Goal: Task Accomplishment & Management: Use online tool/utility

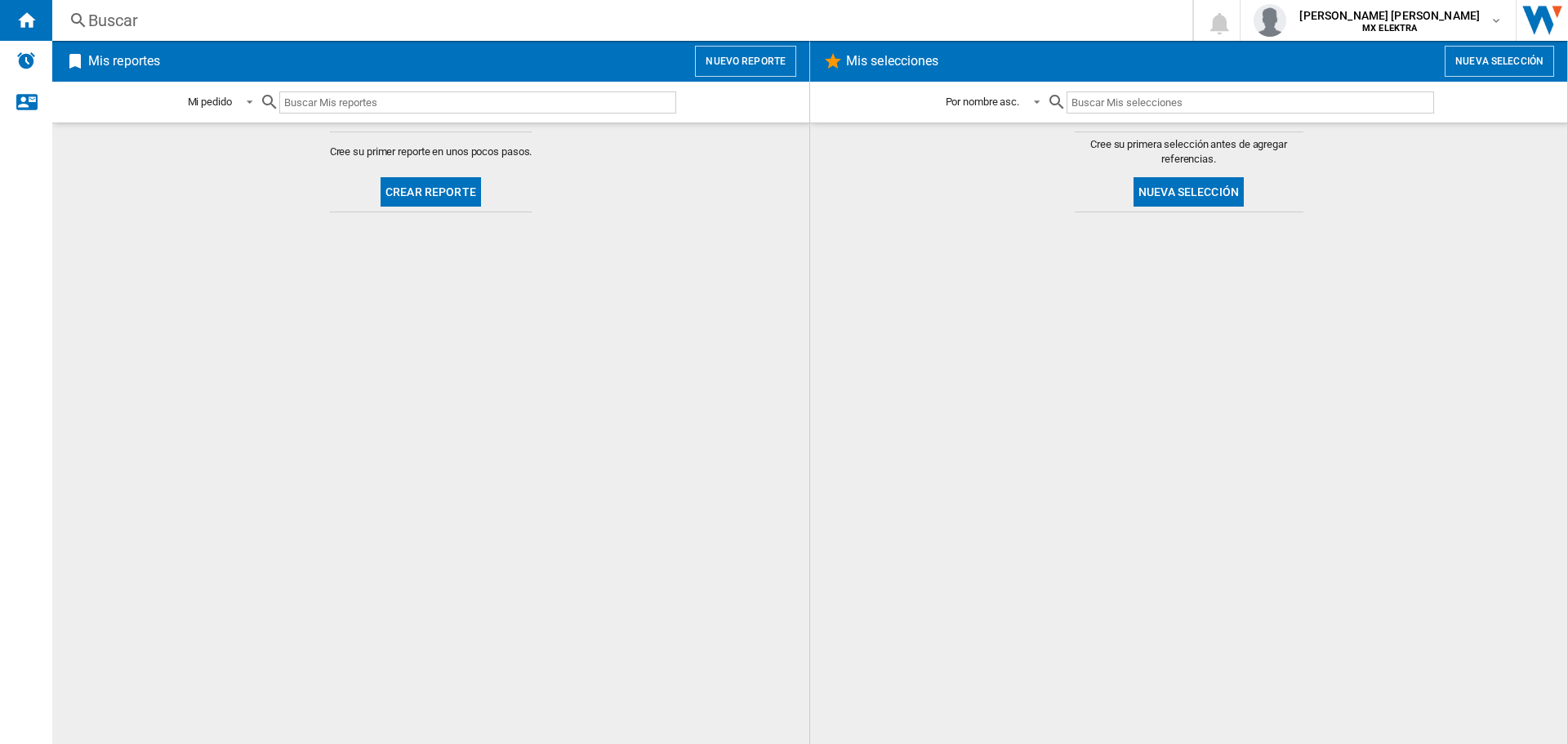
click at [769, 59] on button "Nuevo reporte" at bounding box center [745, 61] width 101 height 31
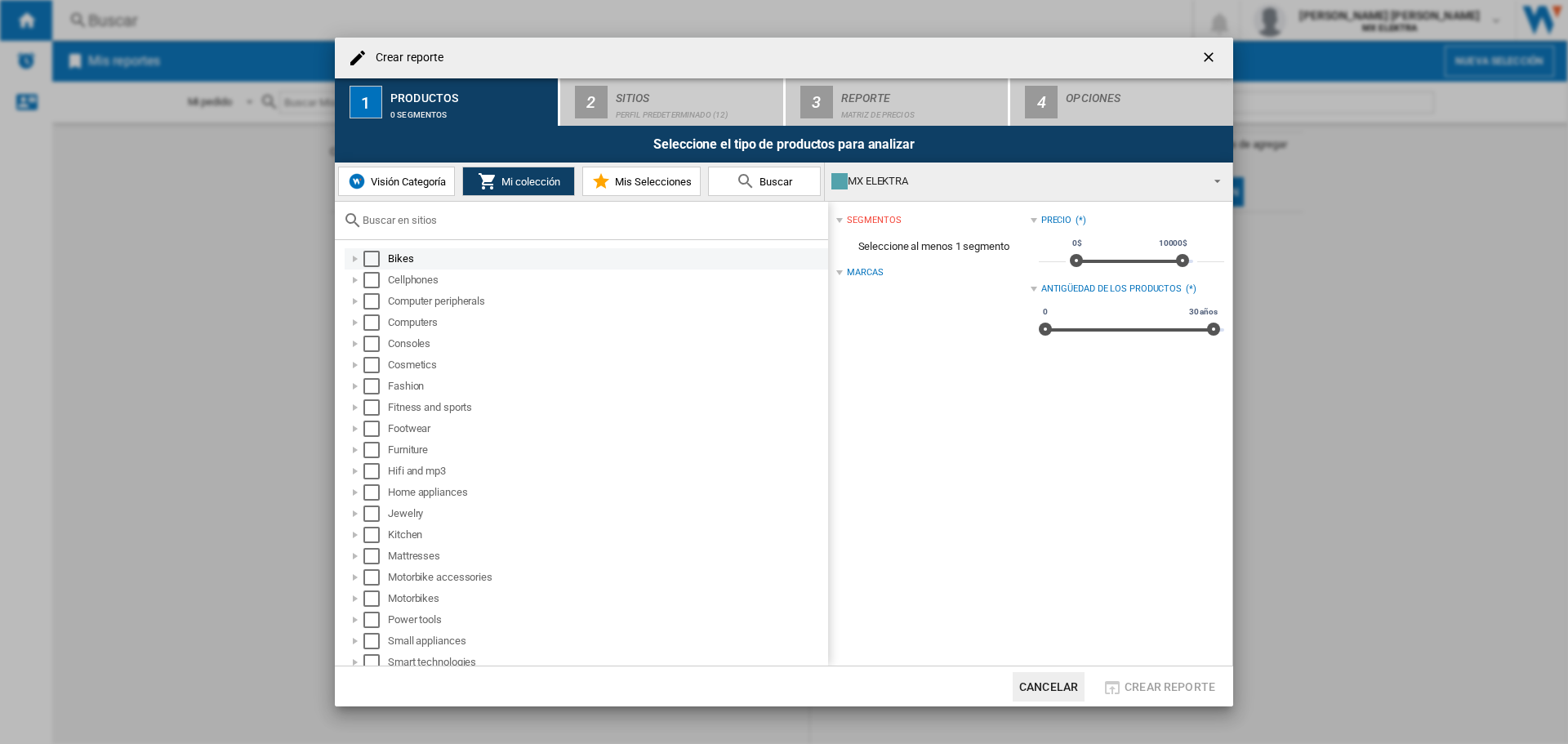
click at [372, 254] on div "Select" at bounding box center [371, 259] width 17 height 17
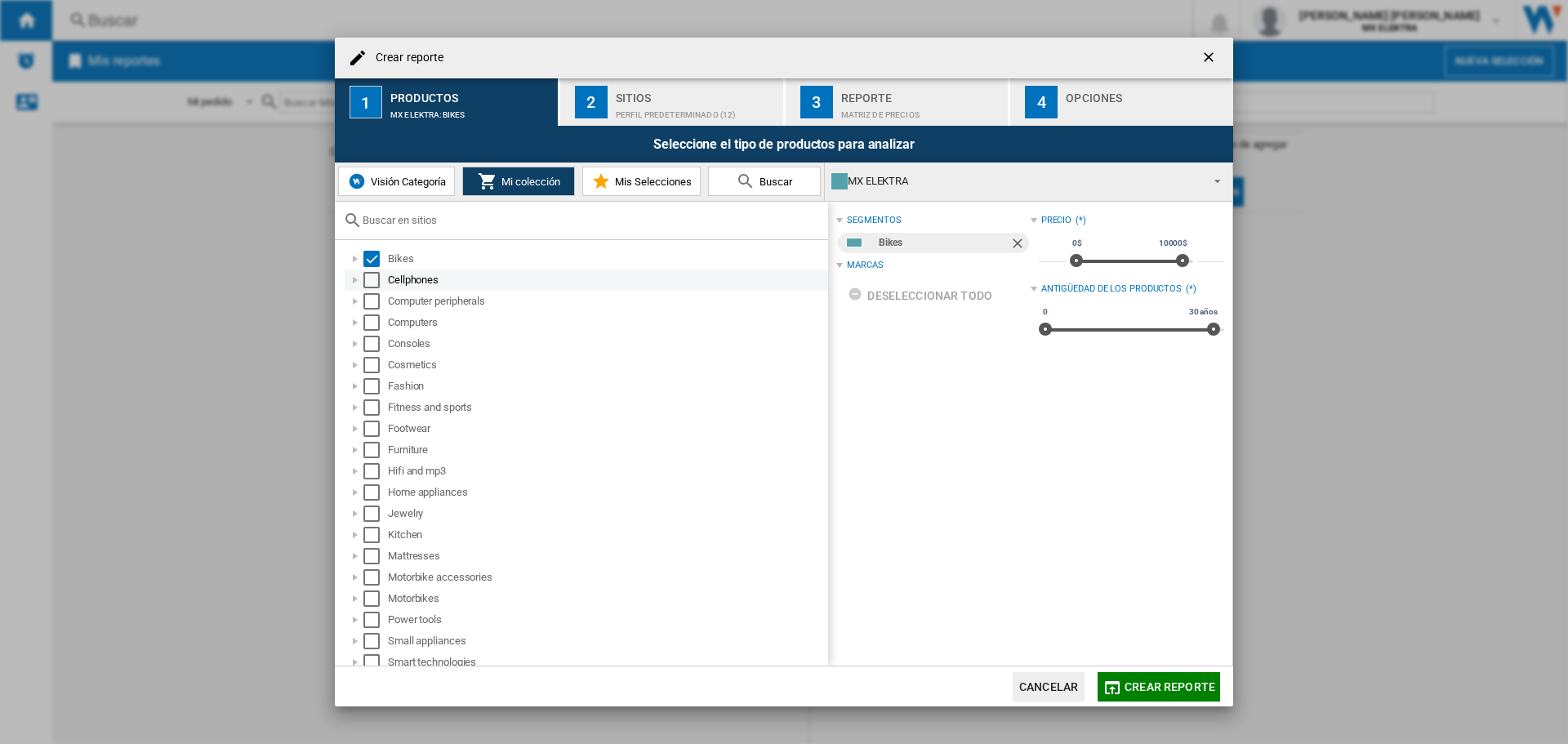
click at [372, 284] on div "Select" at bounding box center [371, 280] width 17 height 17
click at [372, 305] on div "Select" at bounding box center [371, 302] width 17 height 17
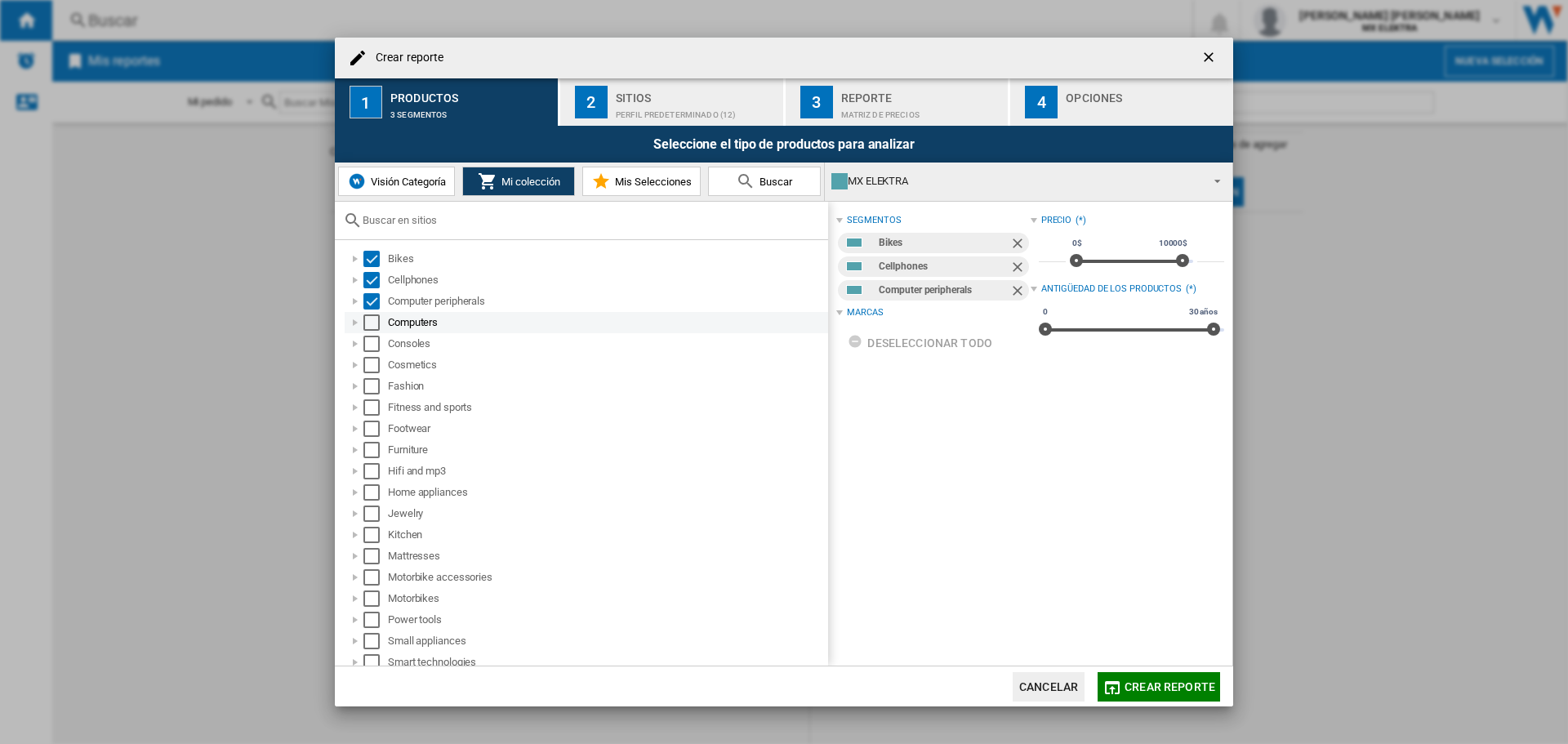
click at [368, 326] on div "Select" at bounding box center [371, 323] width 17 height 17
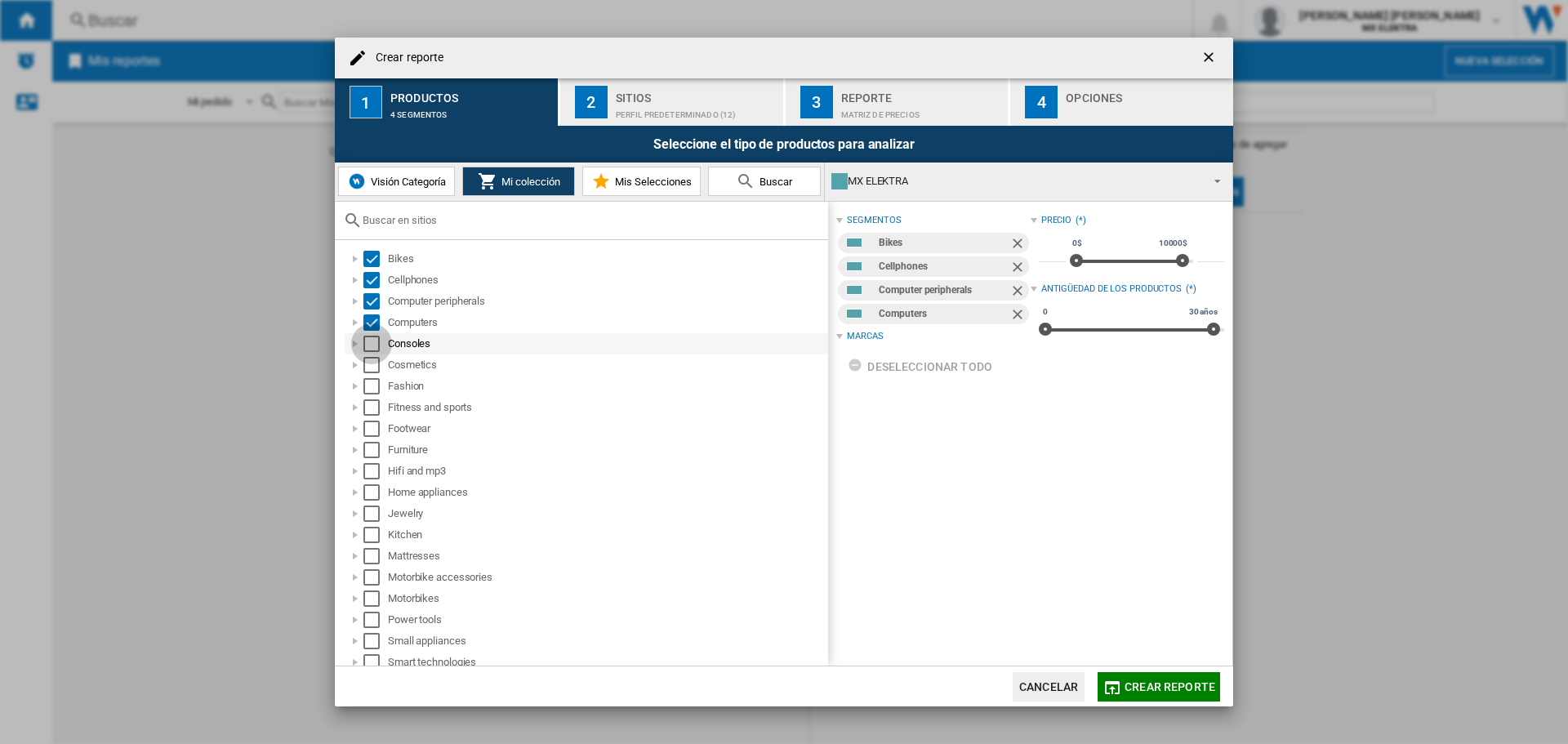
click at [369, 342] on div "Select" at bounding box center [371, 344] width 17 height 17
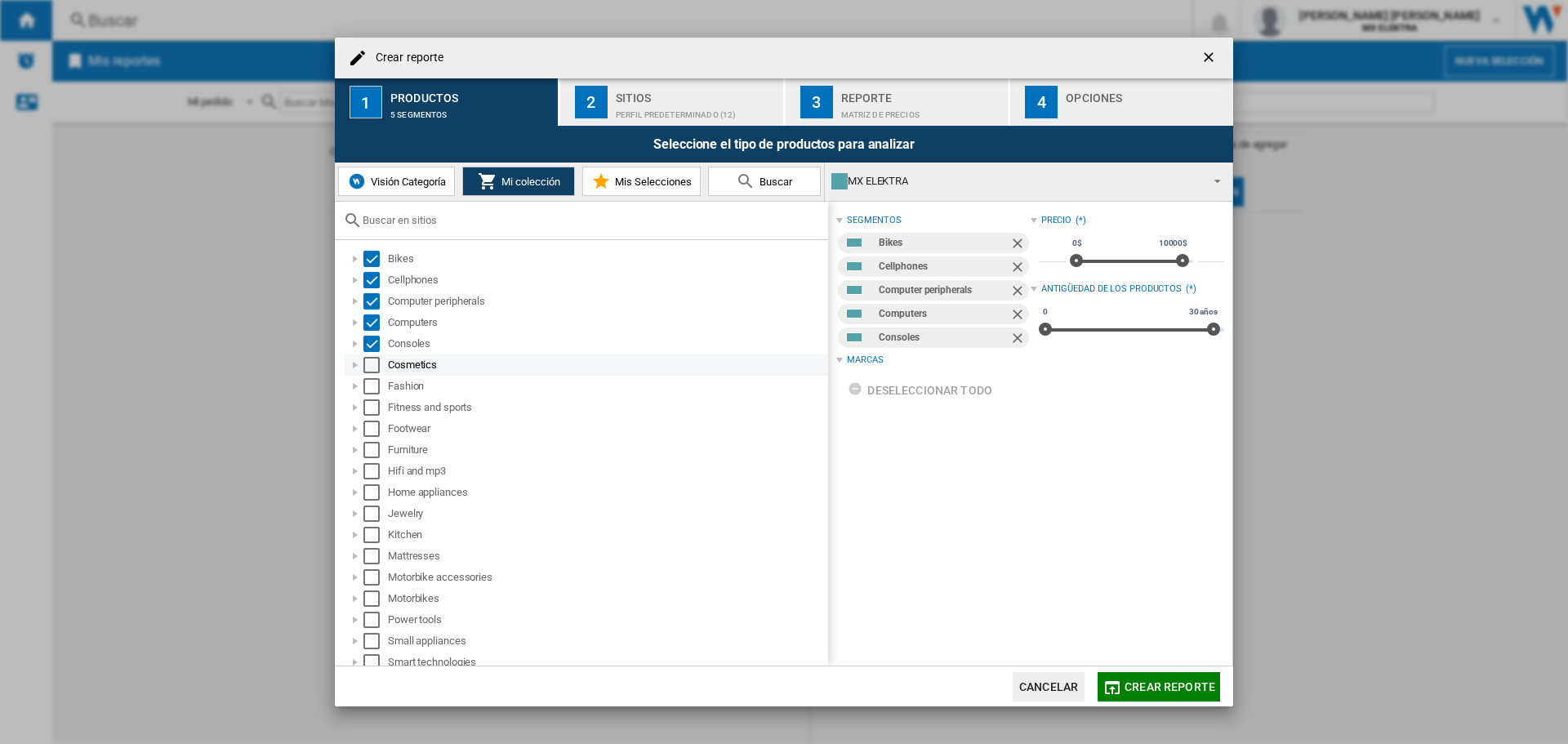
click at [372, 363] on div "Select" at bounding box center [371, 365] width 17 height 17
click at [373, 382] on div "Select" at bounding box center [371, 387] width 17 height 17
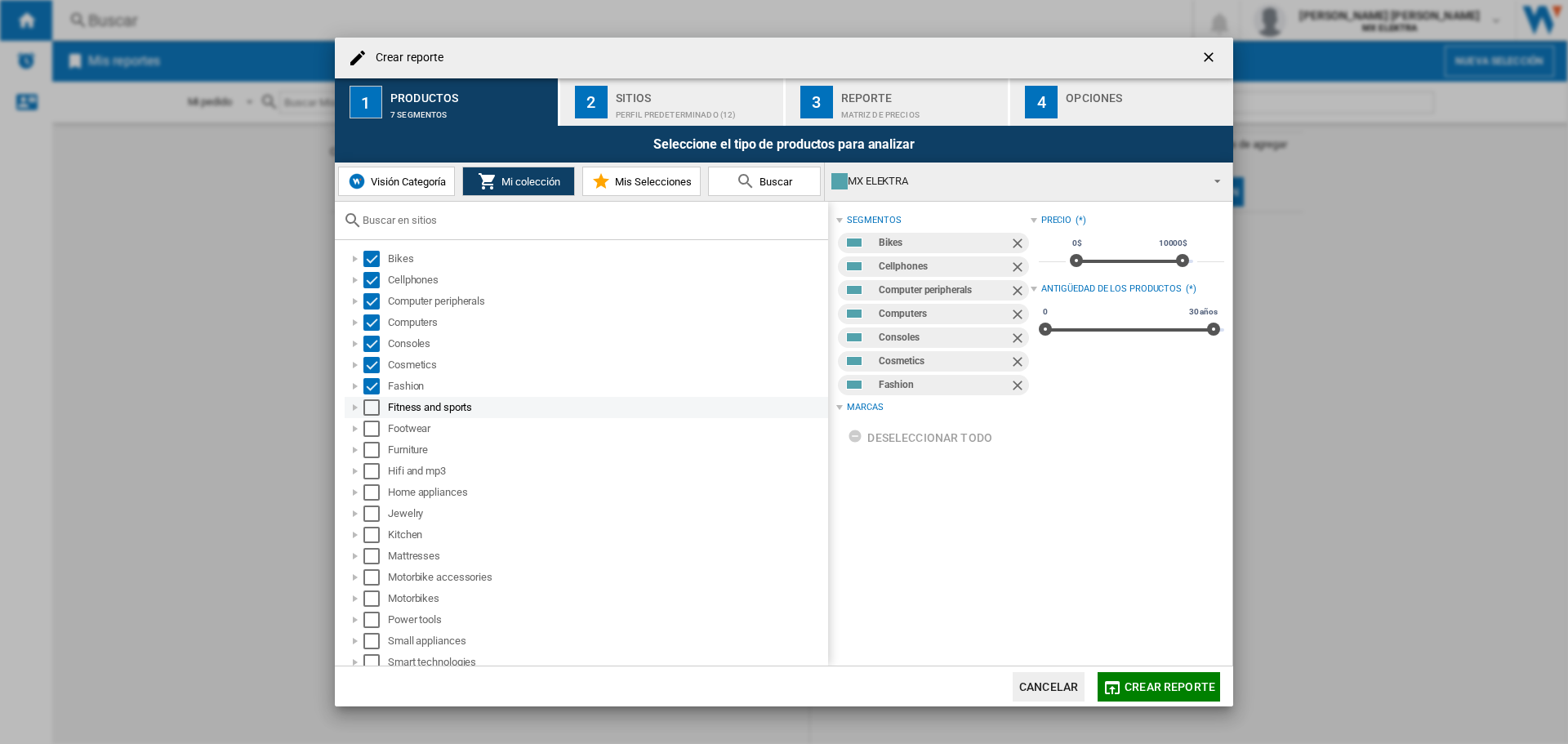
click at [374, 406] on div "Select" at bounding box center [371, 408] width 17 height 17
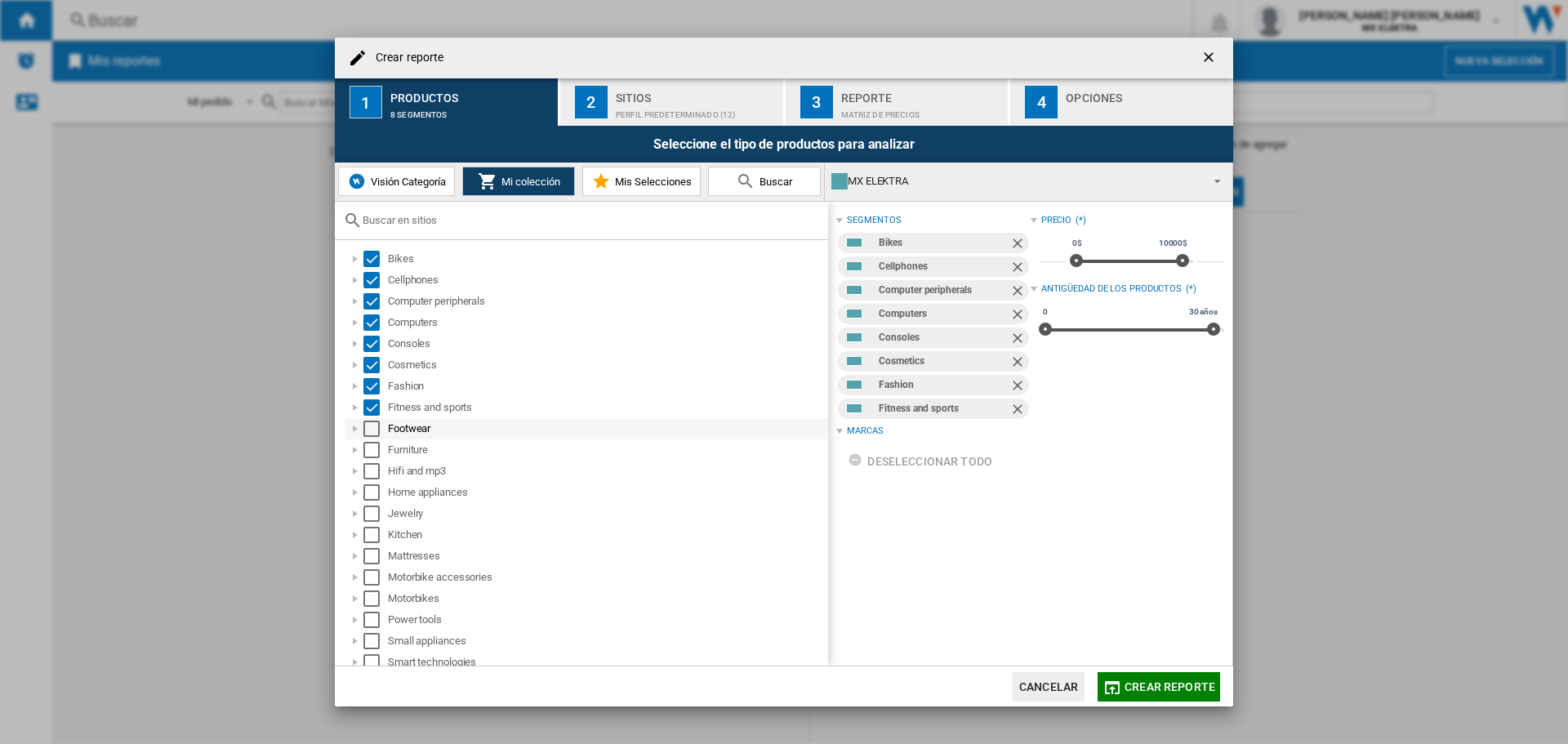
click at [376, 428] on div "Select" at bounding box center [371, 429] width 17 height 17
click at [371, 448] on div "Select" at bounding box center [371, 450] width 17 height 17
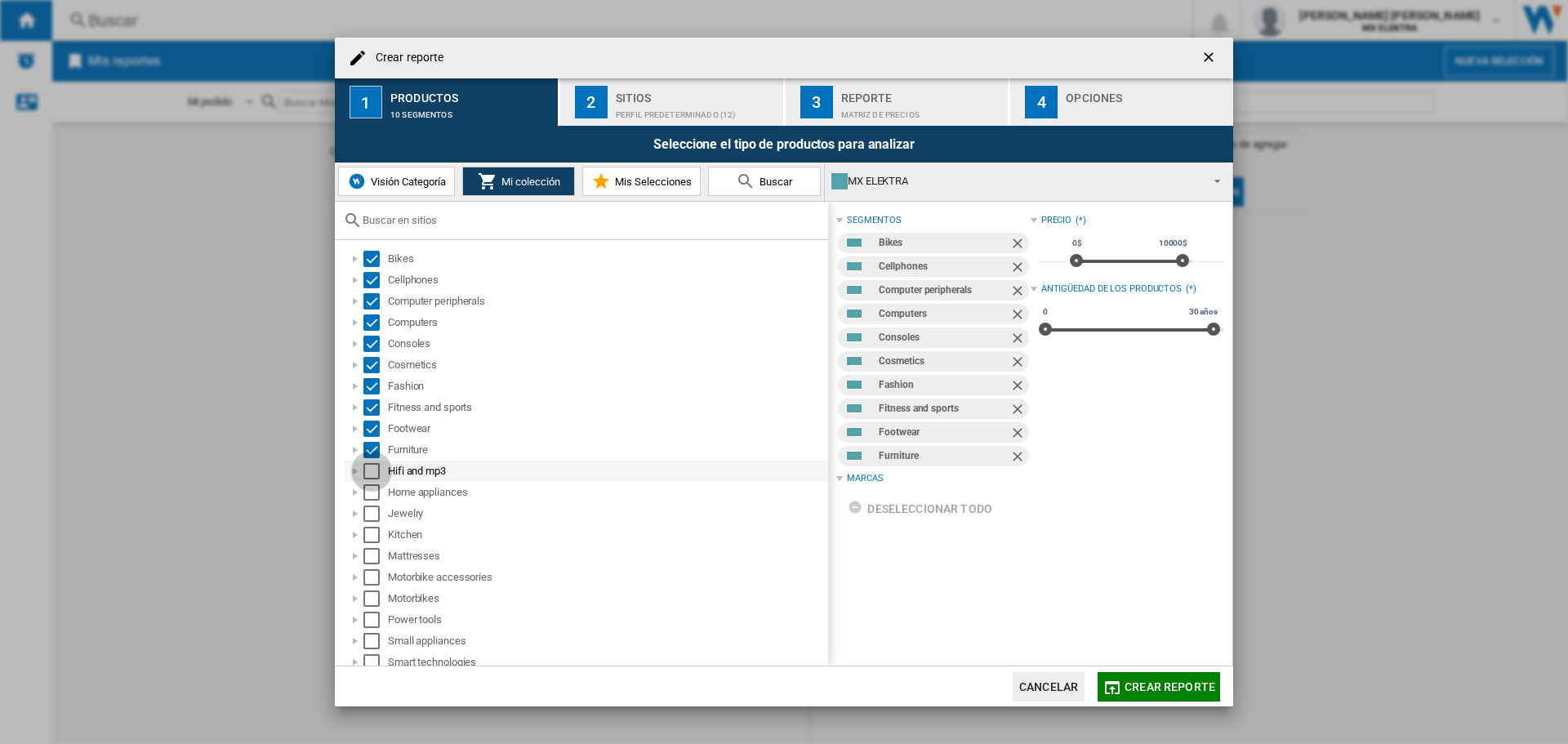
click at [371, 475] on div "Select" at bounding box center [371, 471] width 17 height 17
click at [370, 491] on div "Select" at bounding box center [371, 493] width 17 height 17
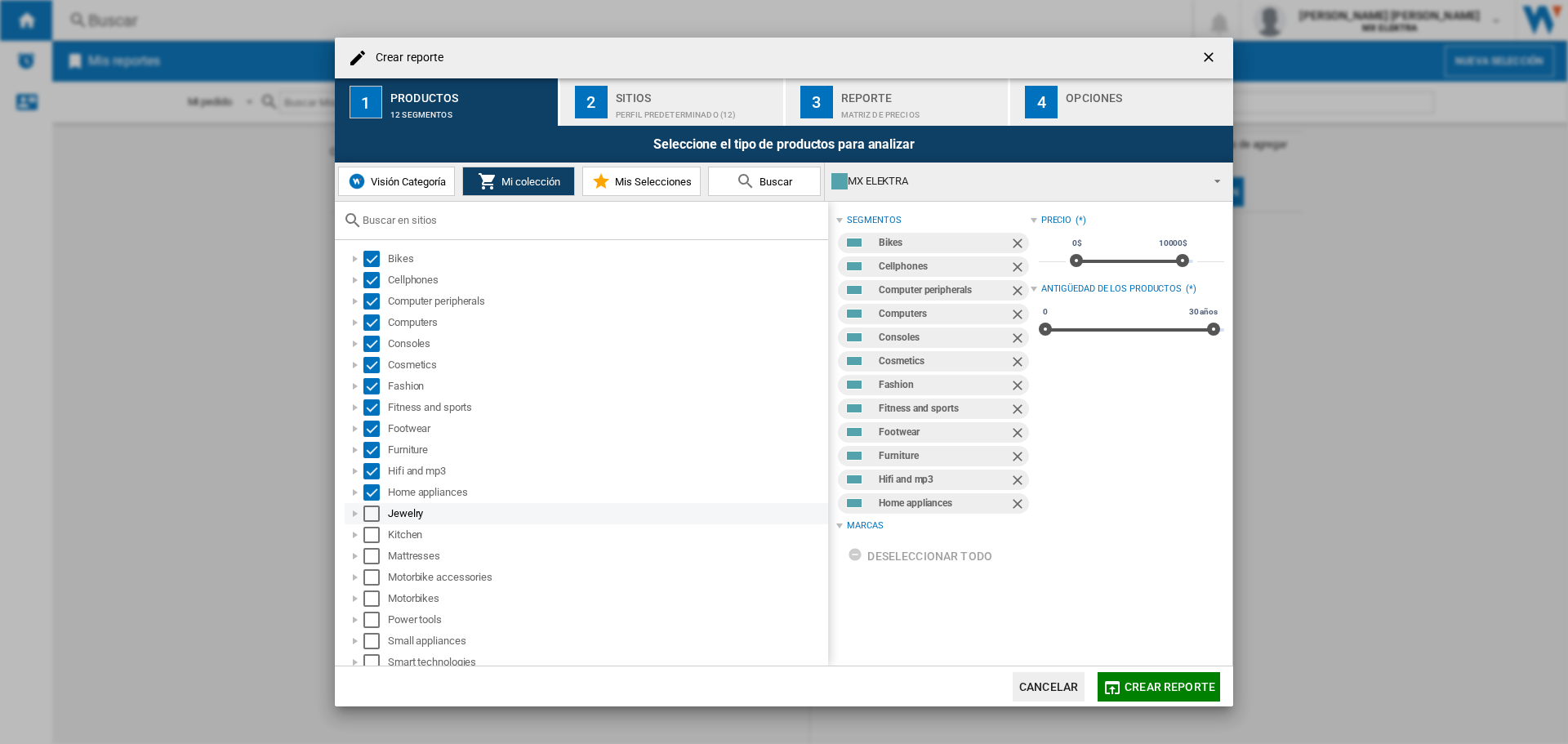
click at [372, 515] on div "Select" at bounding box center [371, 514] width 17 height 17
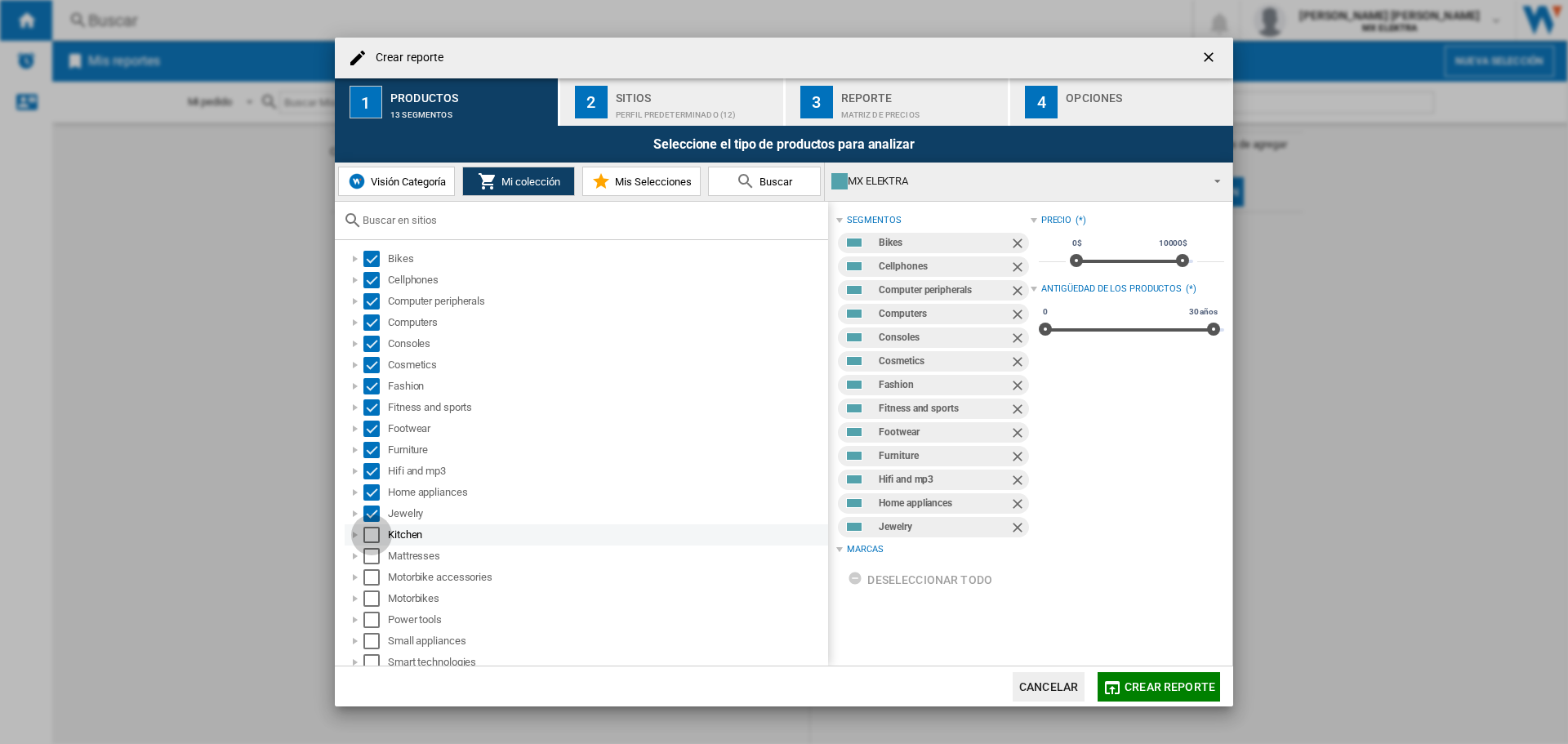
click at [374, 535] on div "Select" at bounding box center [371, 535] width 17 height 17
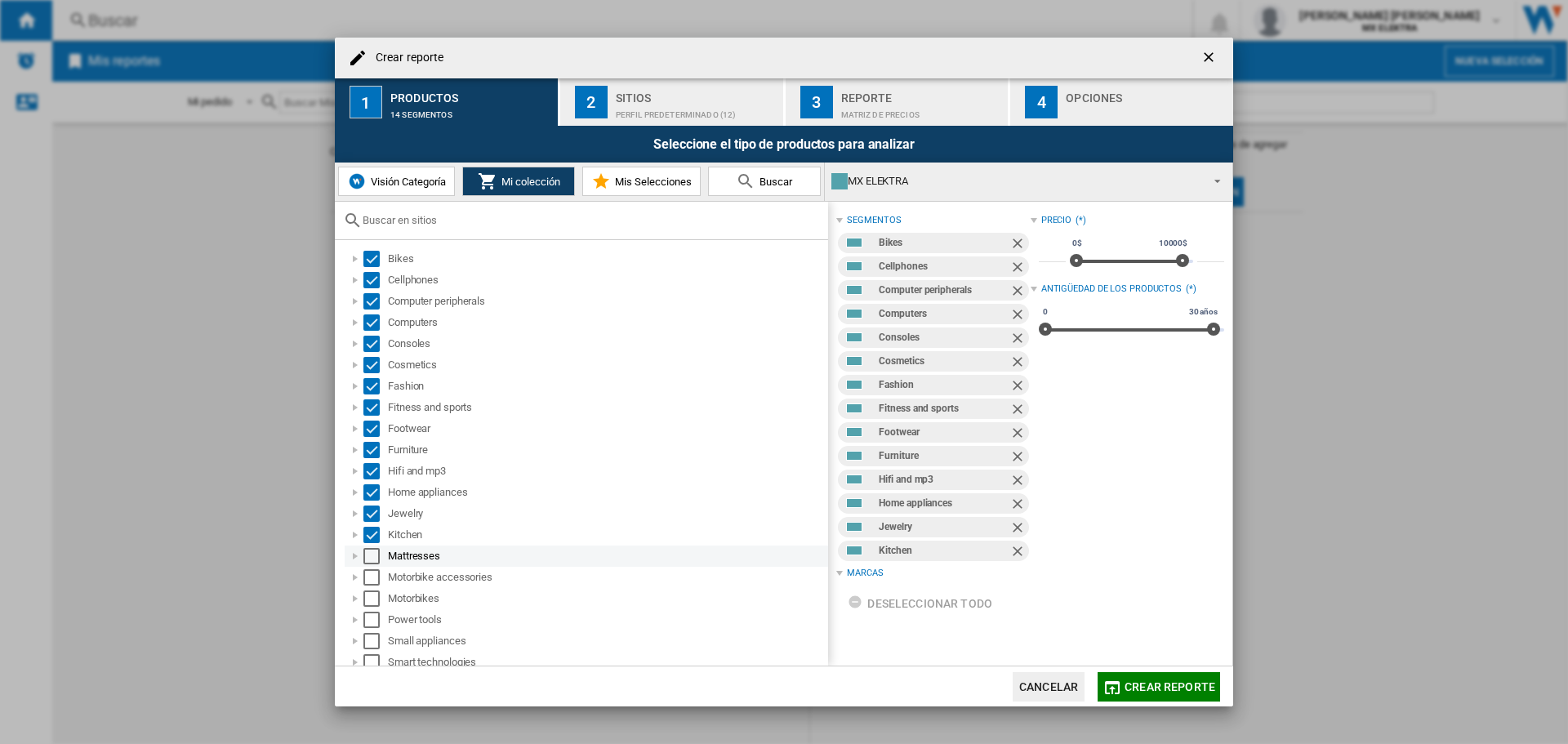
click at [374, 550] on div "Select" at bounding box center [371, 557] width 17 height 17
click at [376, 582] on div "Select" at bounding box center [371, 577] width 17 height 17
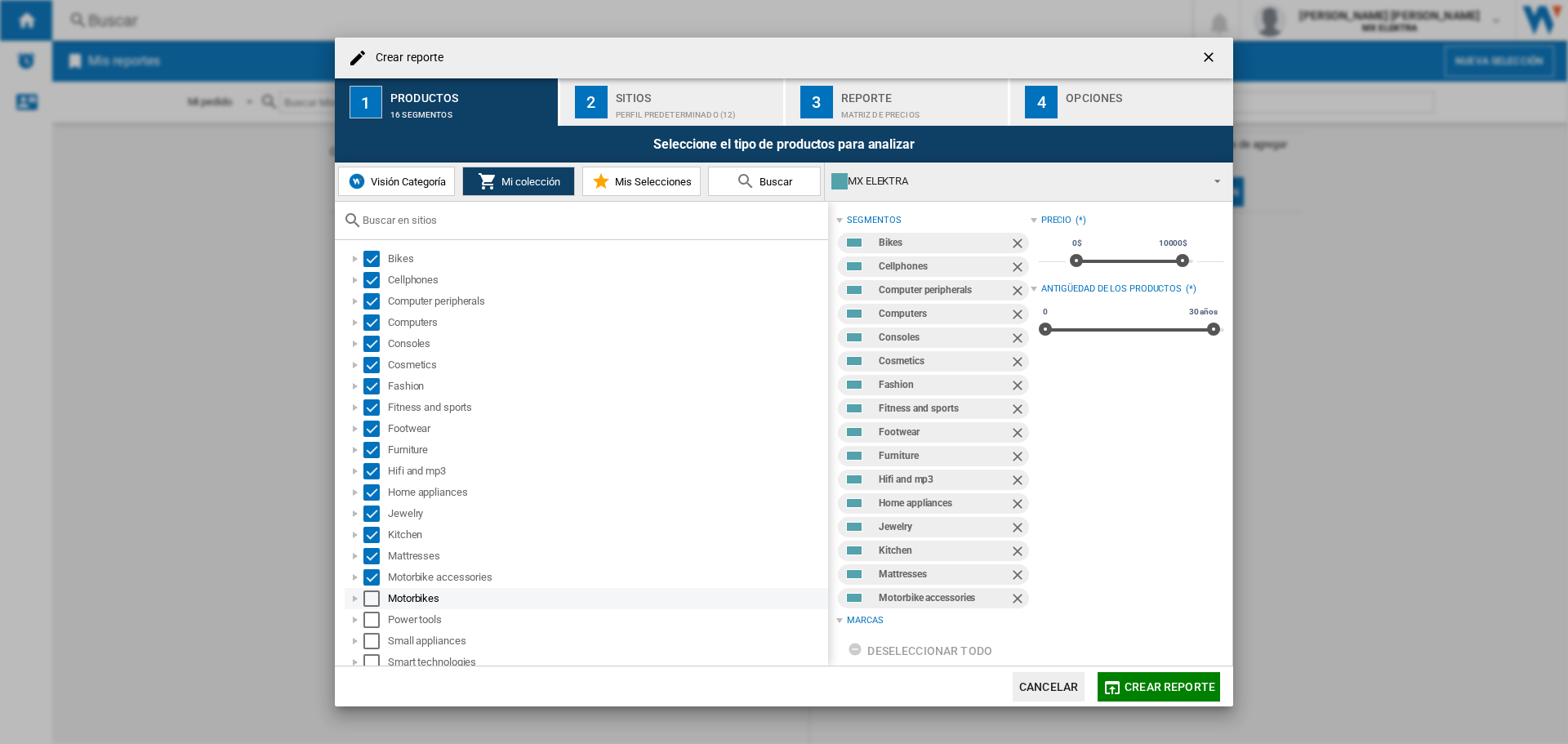
click at [375, 606] on div "Select" at bounding box center [371, 599] width 17 height 17
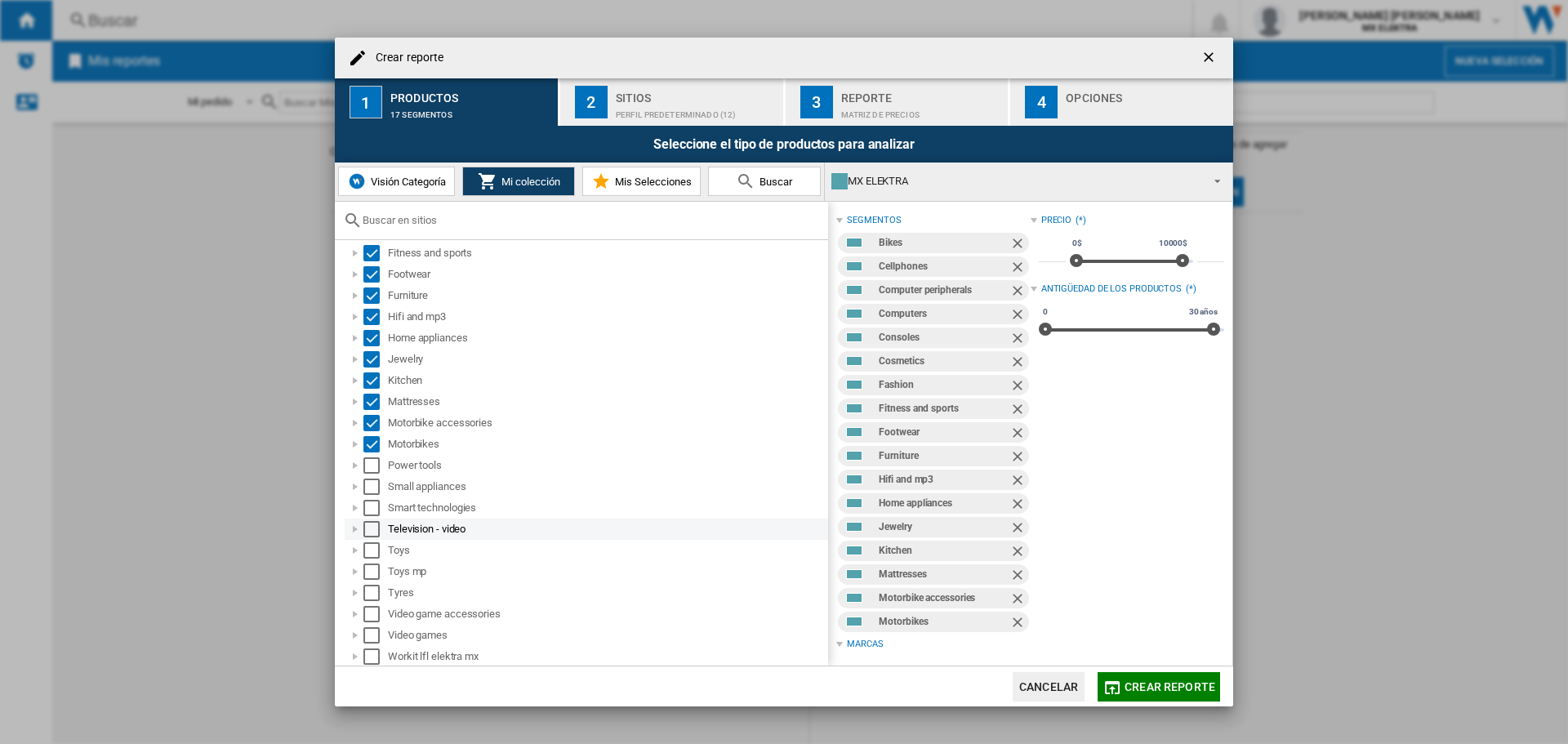
scroll to position [155, 0]
click at [374, 466] on div "Select" at bounding box center [371, 465] width 17 height 17
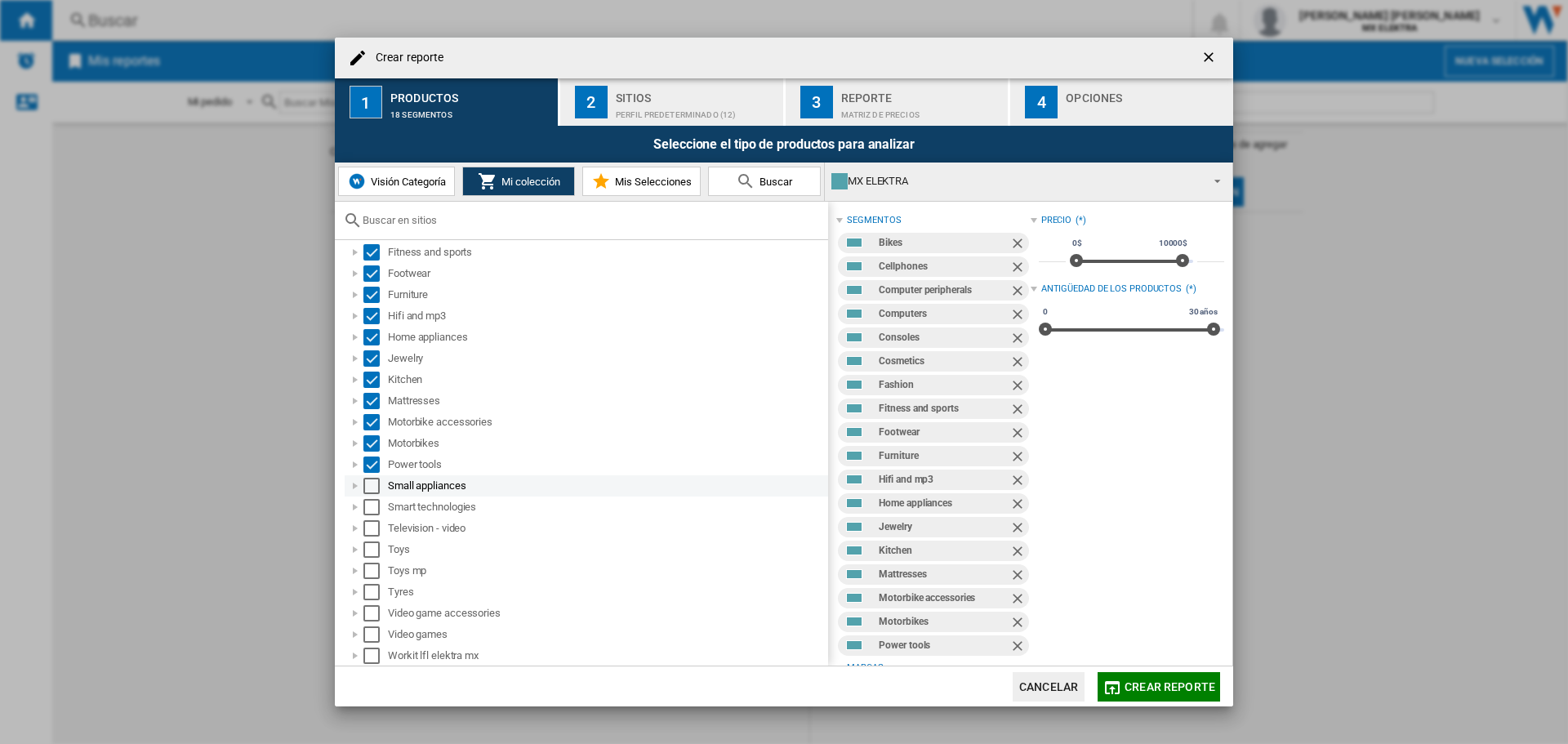
click at [374, 487] on div "Select" at bounding box center [371, 486] width 17 height 17
click at [376, 508] on div "Select" at bounding box center [371, 508] width 17 height 17
click at [375, 534] on div "Select" at bounding box center [371, 528] width 17 height 17
click at [371, 549] on div "Select" at bounding box center [371, 550] width 17 height 17
click at [371, 567] on div "Select" at bounding box center [371, 571] width 17 height 17
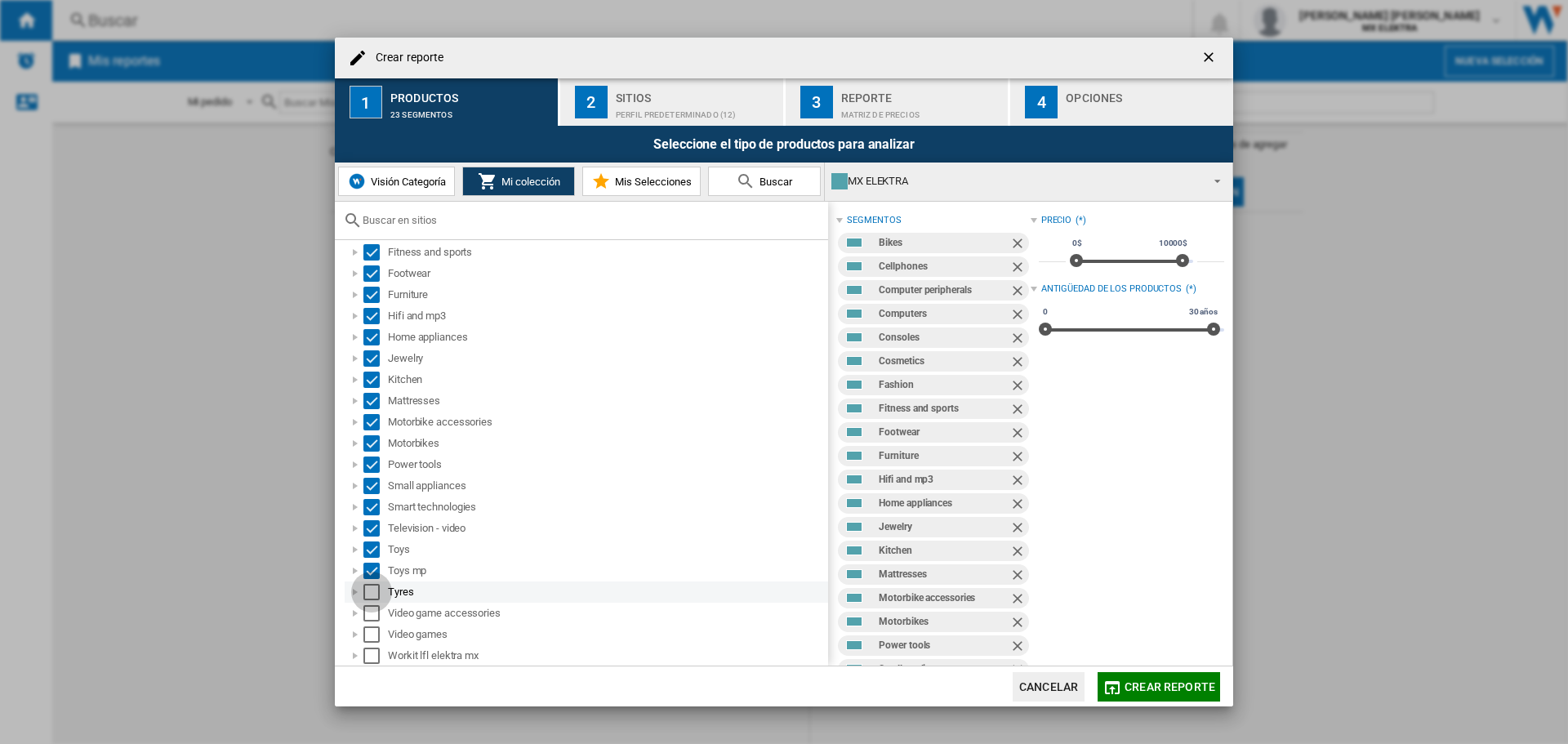
drag, startPoint x: 372, startPoint y: 591, endPoint x: 371, endPoint y: 602, distance: 11.0
click at [374, 591] on div "Select" at bounding box center [371, 592] width 17 height 17
click at [373, 614] on div "Select" at bounding box center [371, 614] width 17 height 17
click at [376, 638] on div "Select" at bounding box center [371, 635] width 17 height 17
click at [371, 656] on div "Select" at bounding box center [371, 656] width 17 height 17
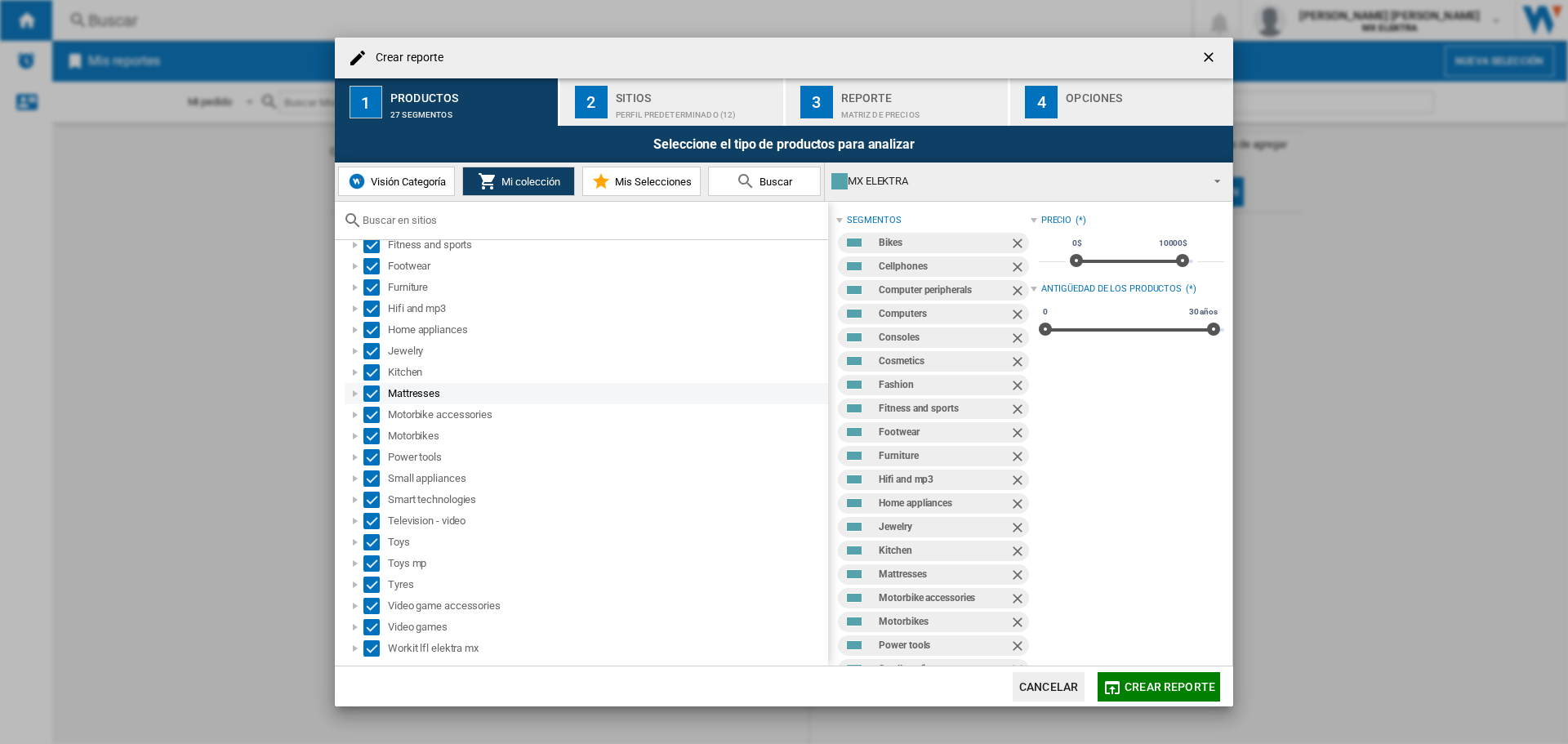
scroll to position [165, 0]
click at [658, 109] on div "Perfil predeterminado (12)" at bounding box center [697, 110] width 161 height 17
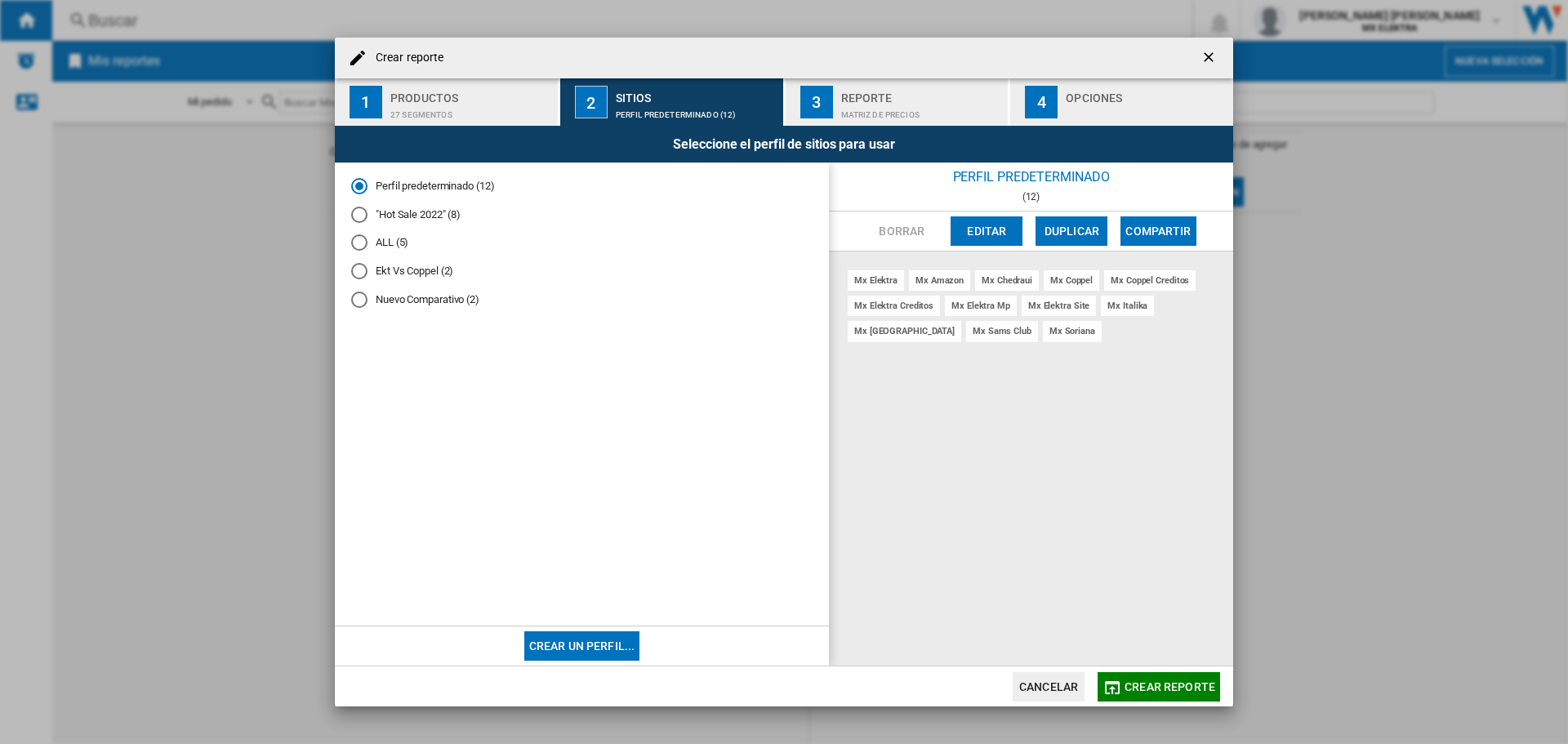
click at [414, 216] on md-radio-button ""Hot Sale 2022" (8)" at bounding box center [581, 214] width 461 height 16
click at [1164, 685] on span "Crear reporte" at bounding box center [1169, 687] width 90 height 13
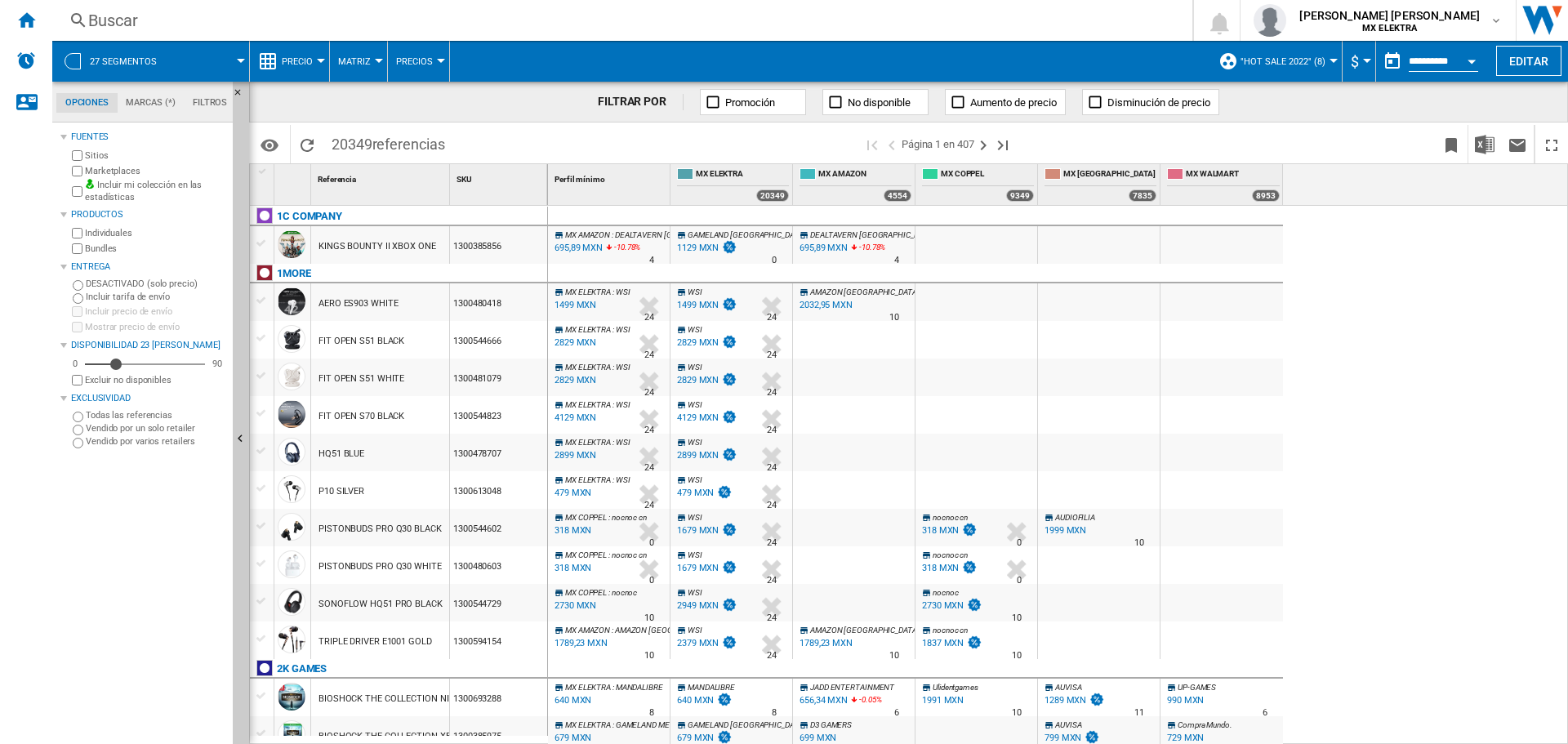
click at [1182, 143] on span at bounding box center [1230, 144] width 410 height 38
click at [1480, 144] on img "Descargar en Excel" at bounding box center [1485, 145] width 20 height 20
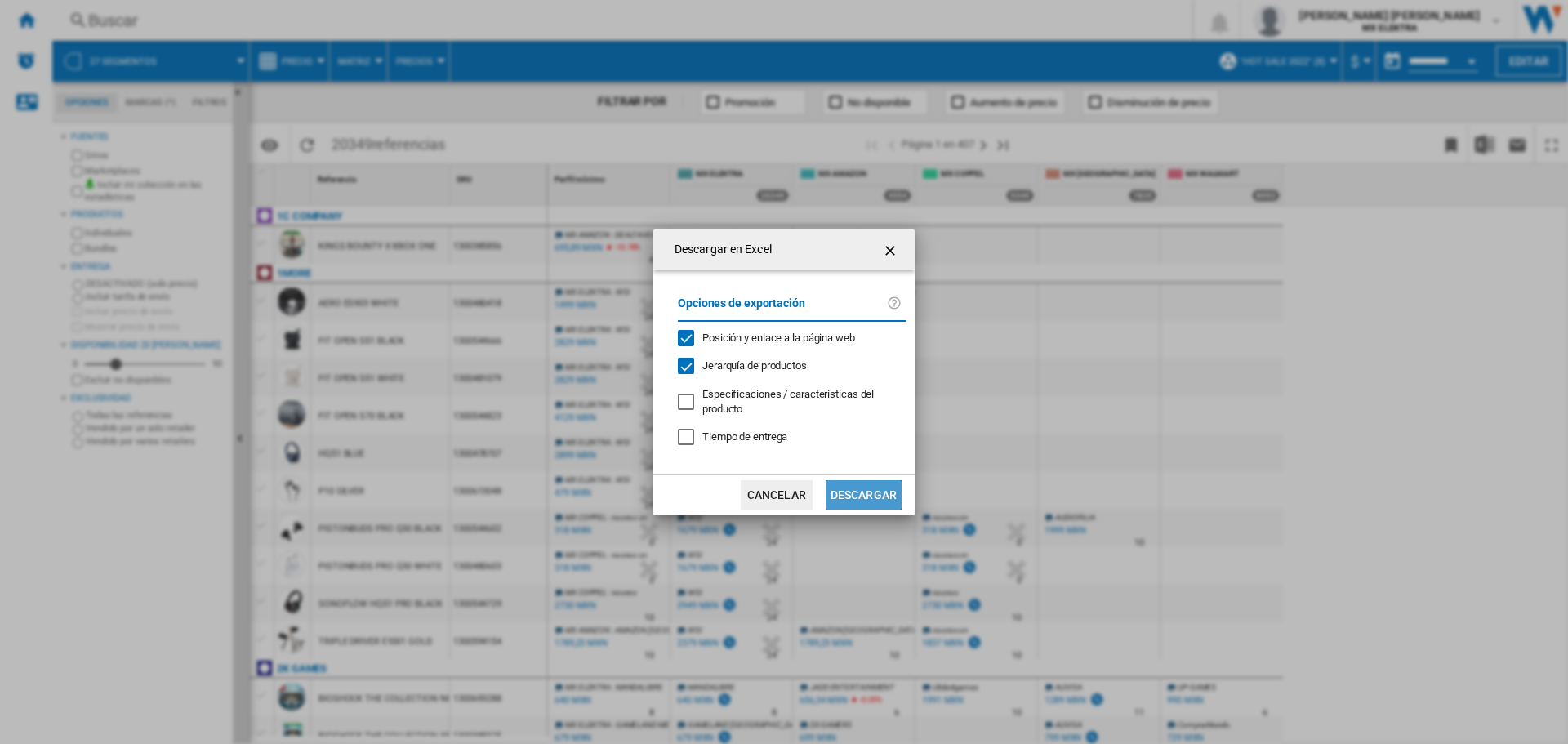
click at [871, 500] on button "Descargar" at bounding box center [864, 494] width 76 height 29
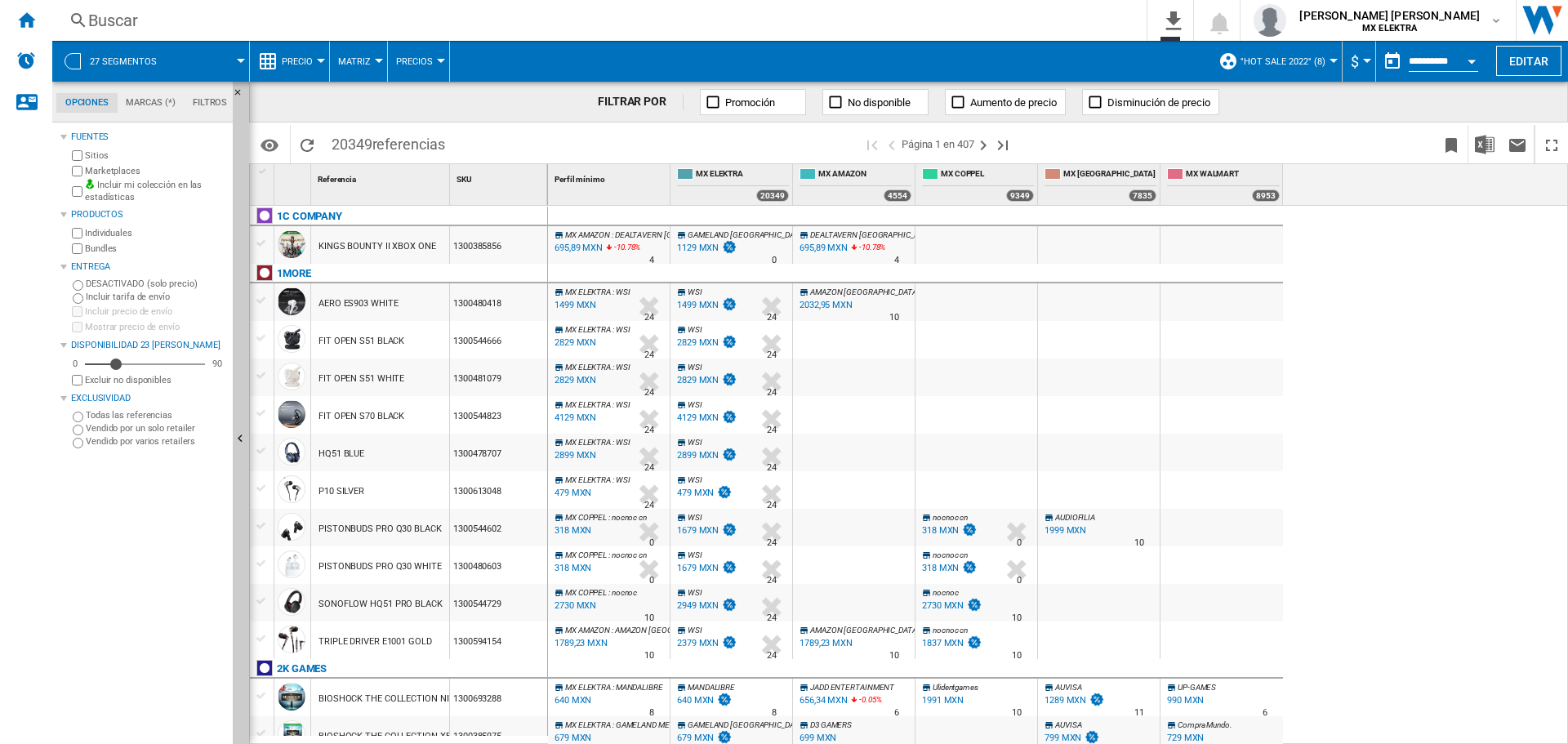
click at [1104, 44] on span at bounding box center [830, 61] width 760 height 41
click at [1493, 141] on img "Descargar en Excel" at bounding box center [1485, 145] width 20 height 20
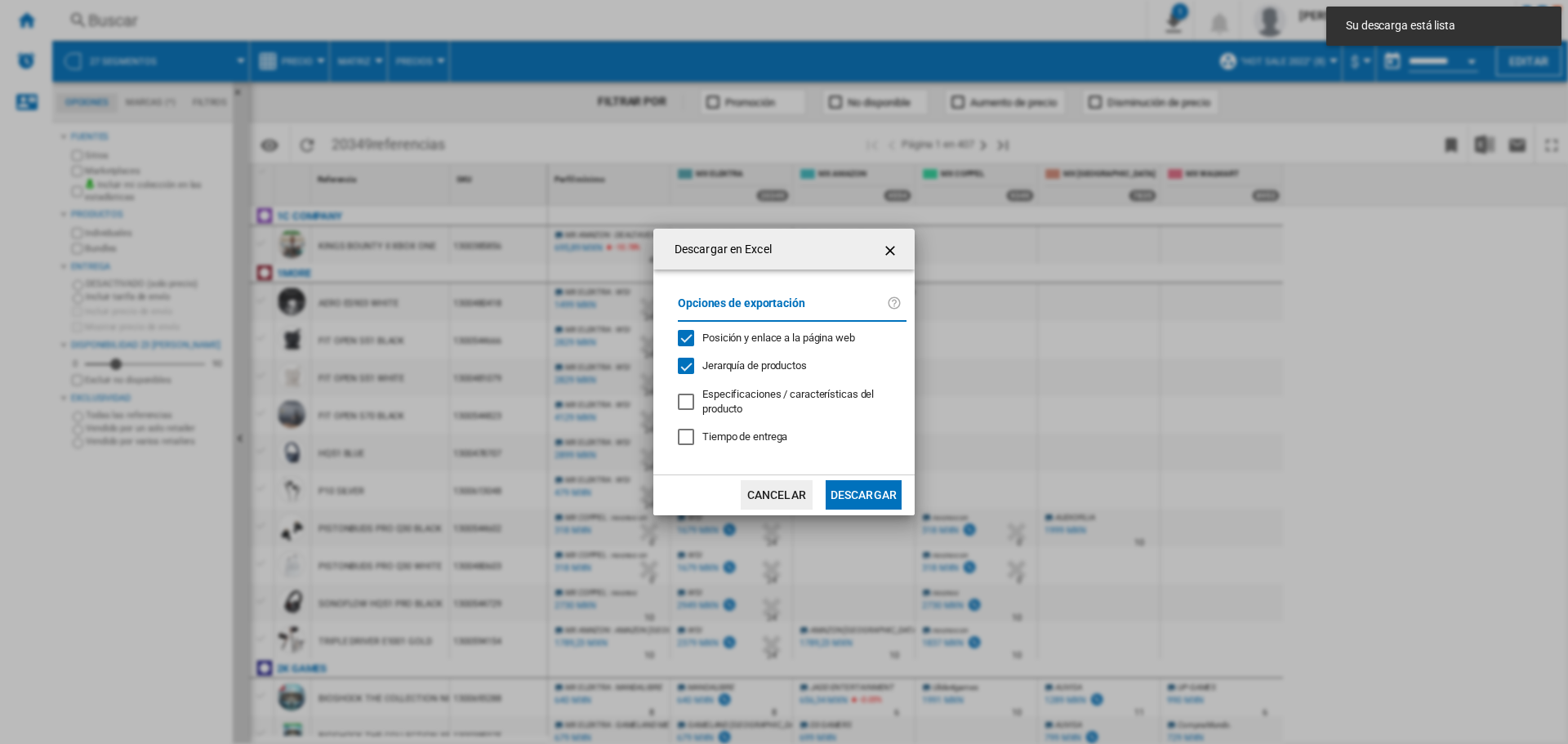
click at [852, 495] on button "Descargar" at bounding box center [864, 494] width 76 height 29
